Goal: Information Seeking & Learning: Find specific fact

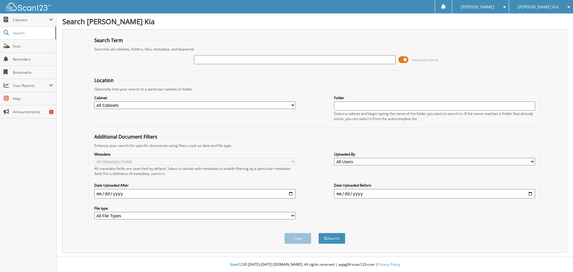
click at [247, 61] on input "text" at bounding box center [294, 59] width 201 height 9
type input "consta flow"
click at [318, 233] on button "Search" at bounding box center [331, 238] width 27 height 11
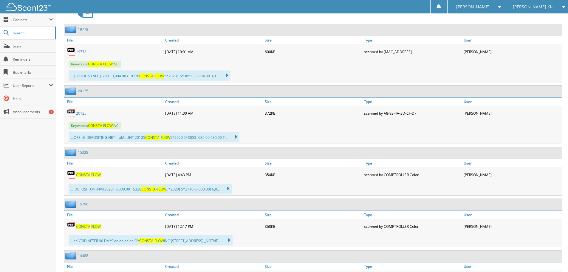
scroll to position [268, 0]
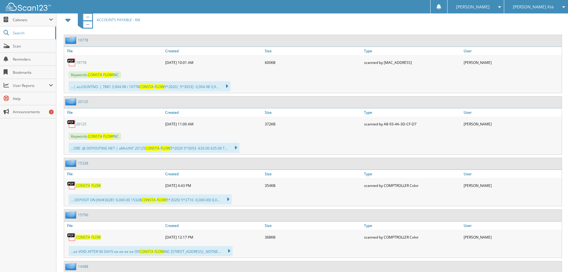
drag, startPoint x: 82, startPoint y: 63, endPoint x: 94, endPoint y: 72, distance: 14.9
click at [82, 63] on link "19778" at bounding box center [81, 62] width 10 height 5
click at [83, 101] on link "20125" at bounding box center [83, 101] width 10 height 5
